Goal: Task Accomplishment & Management: Manage account settings

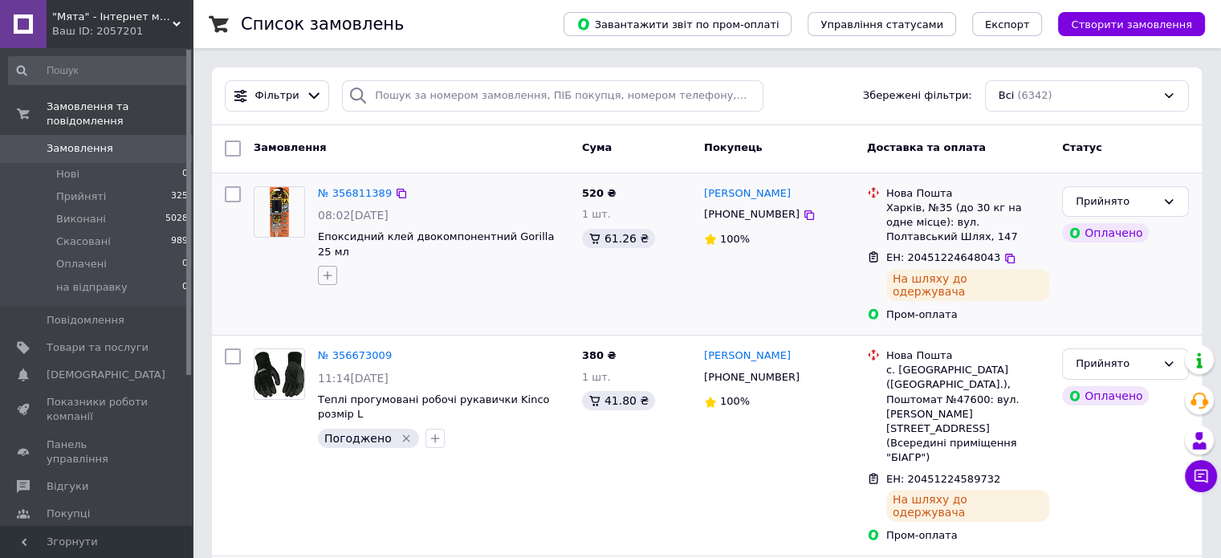
click at [329, 271] on icon "button" at bounding box center [328, 275] width 9 height 9
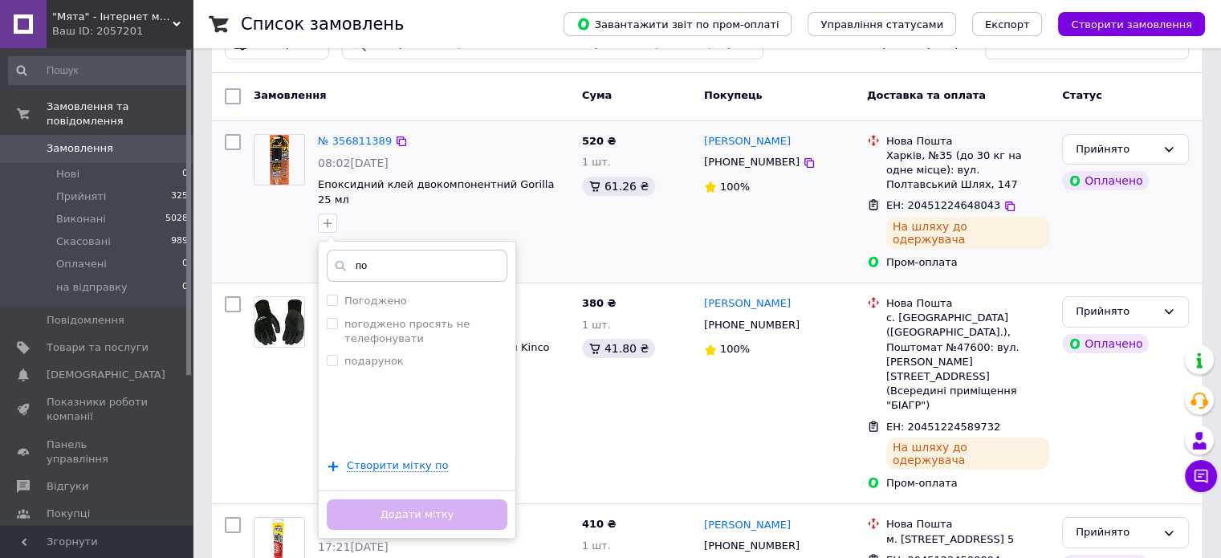
scroll to position [80, 0]
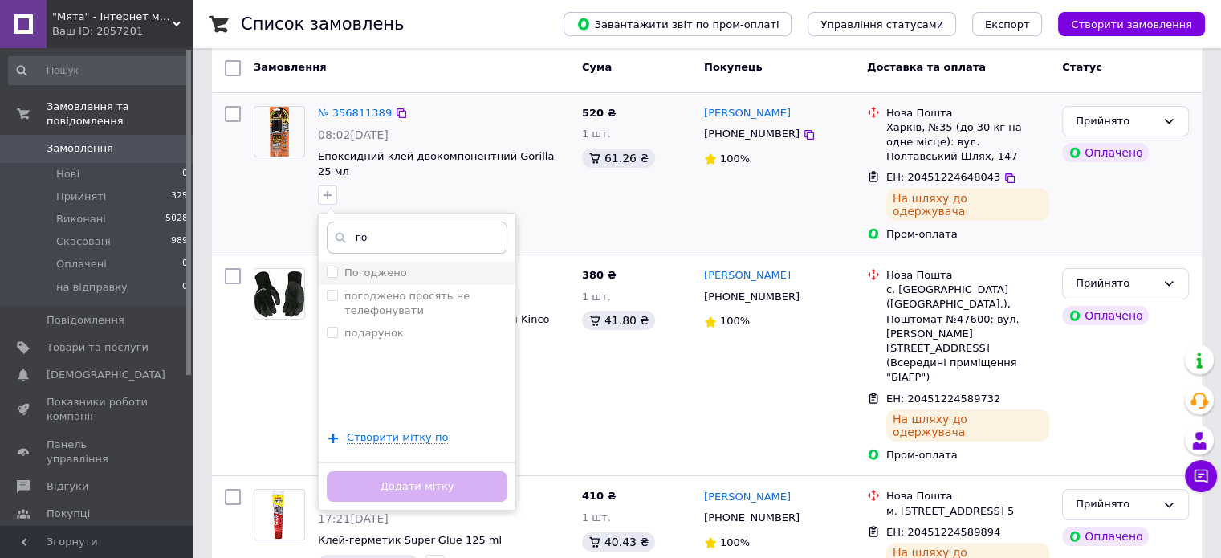
type input "по"
click at [330, 262] on li "Погоджено" at bounding box center [417, 273] width 197 height 22
checkbox input "true"
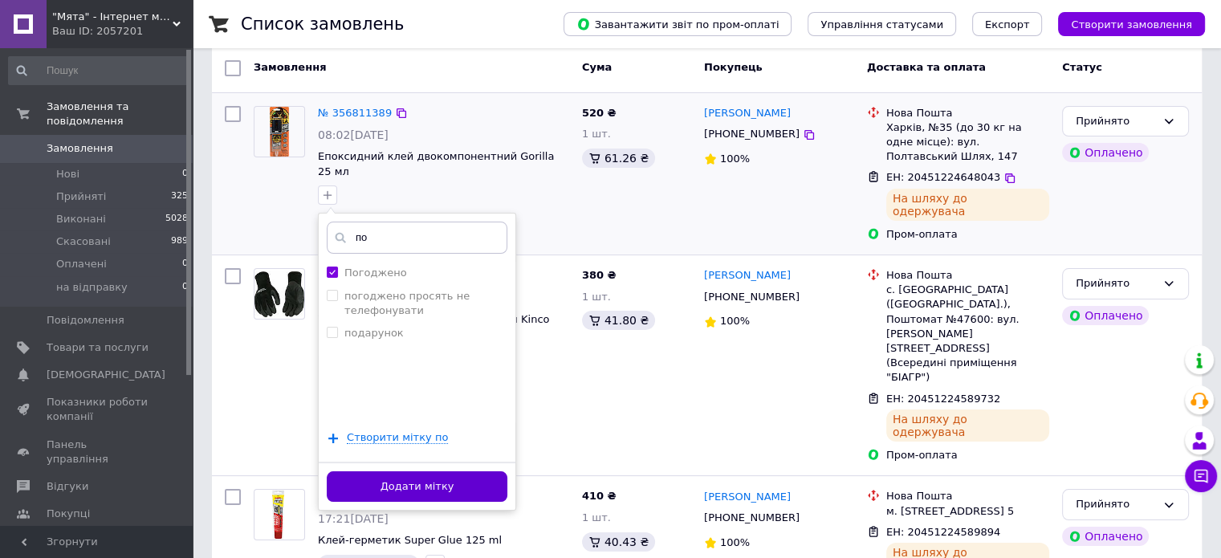
click at [460, 471] on button "Додати мітку" at bounding box center [417, 486] width 181 height 31
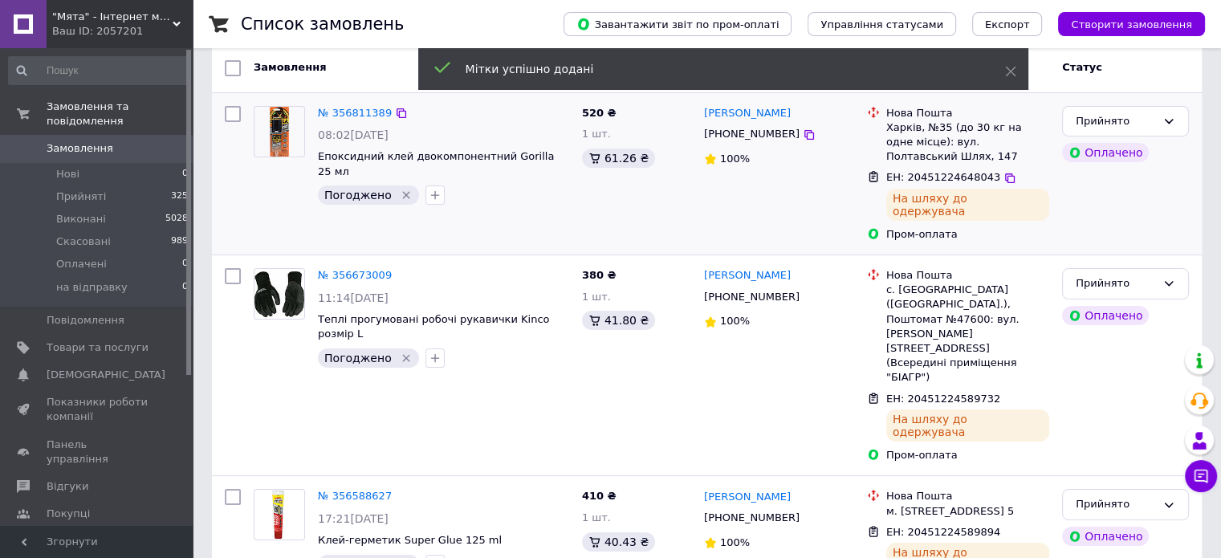
click at [98, 141] on link "Замовлення 0" at bounding box center [98, 148] width 197 height 27
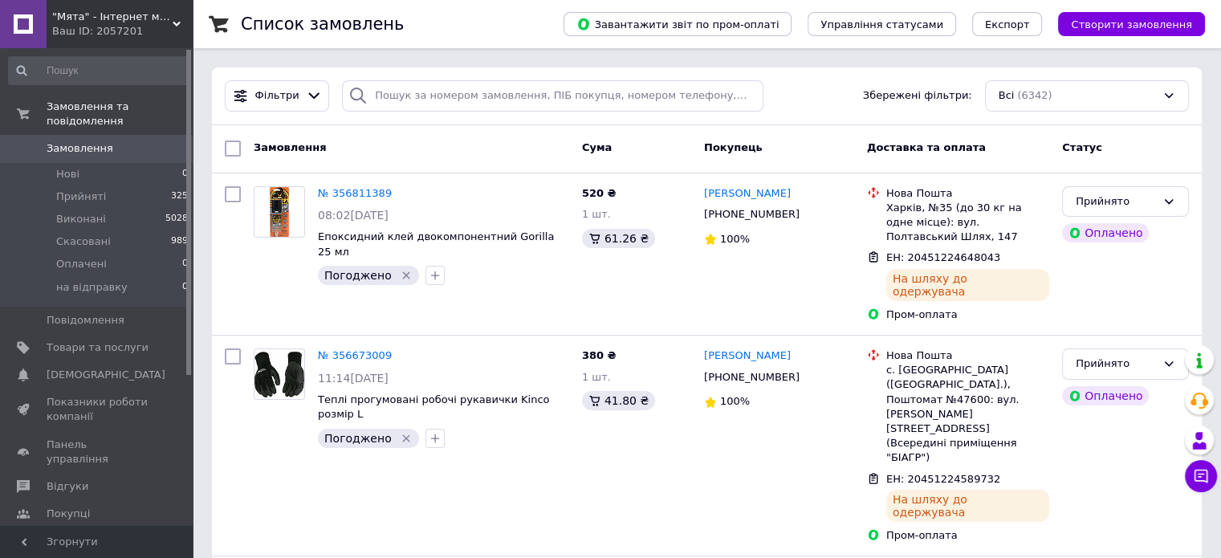
click at [96, 141] on span "Замовлення" at bounding box center [80, 148] width 67 height 14
click at [88, 189] on span "Прийняті" at bounding box center [81, 196] width 50 height 14
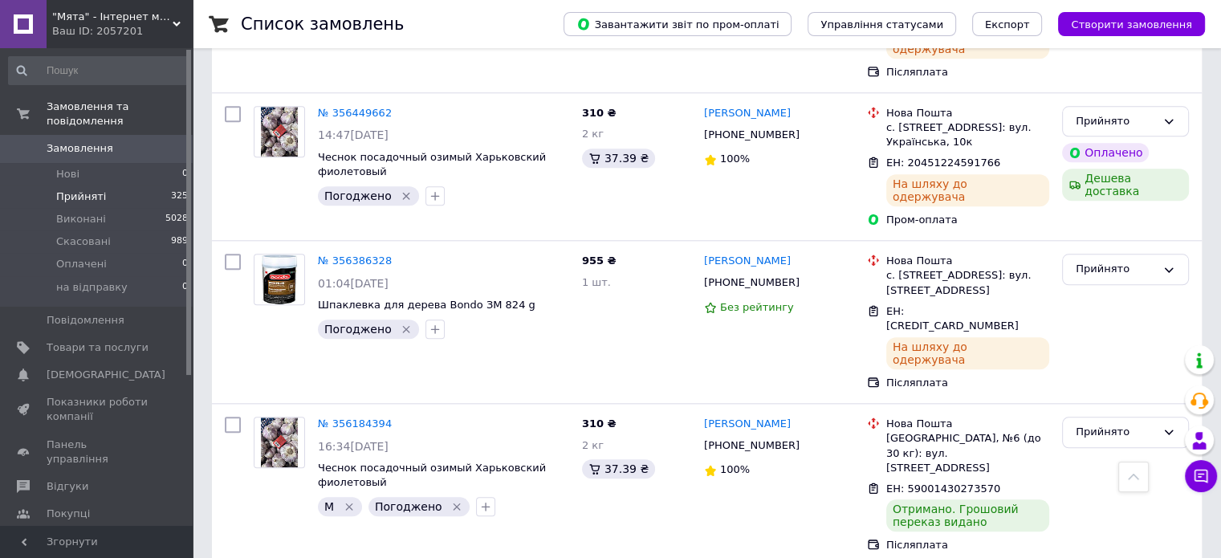
scroll to position [1686, 0]
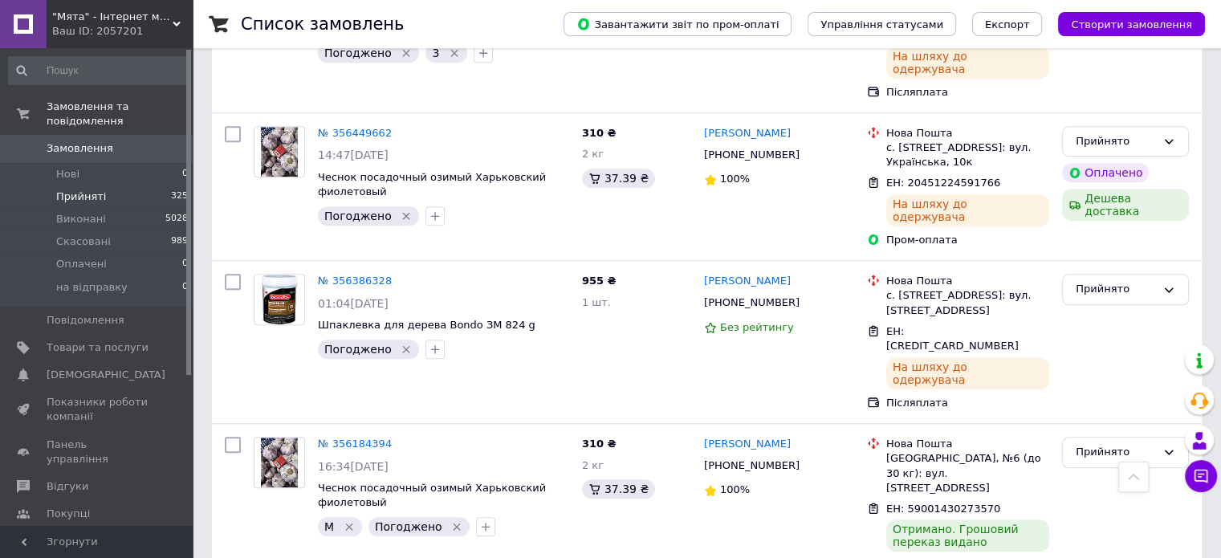
click at [100, 141] on span "Замовлення" at bounding box center [80, 148] width 67 height 14
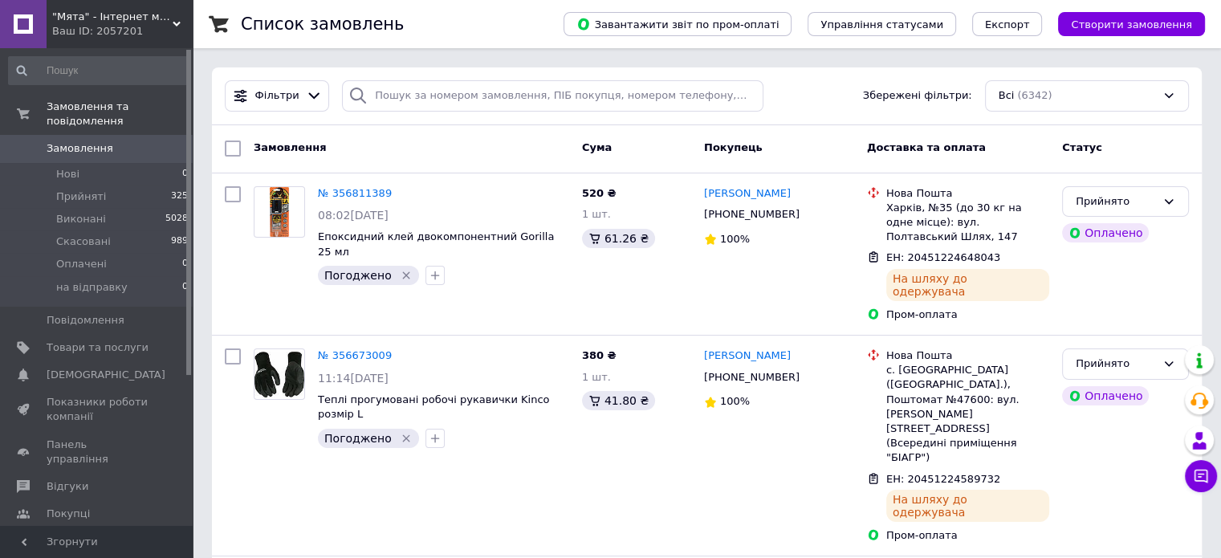
click at [64, 144] on link "Замовлення 0" at bounding box center [98, 148] width 197 height 27
click at [51, 141] on span "Замовлення" at bounding box center [80, 148] width 67 height 14
click at [62, 141] on span "Замовлення" at bounding box center [80, 148] width 67 height 14
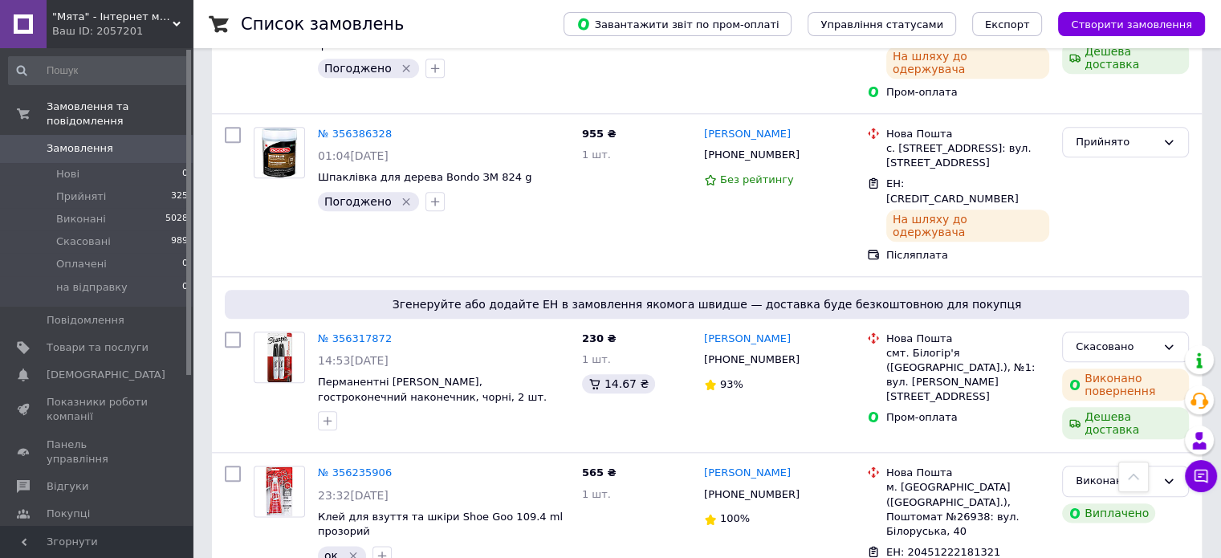
scroll to position [1686, 0]
